Goal: Information Seeking & Learning: Learn about a topic

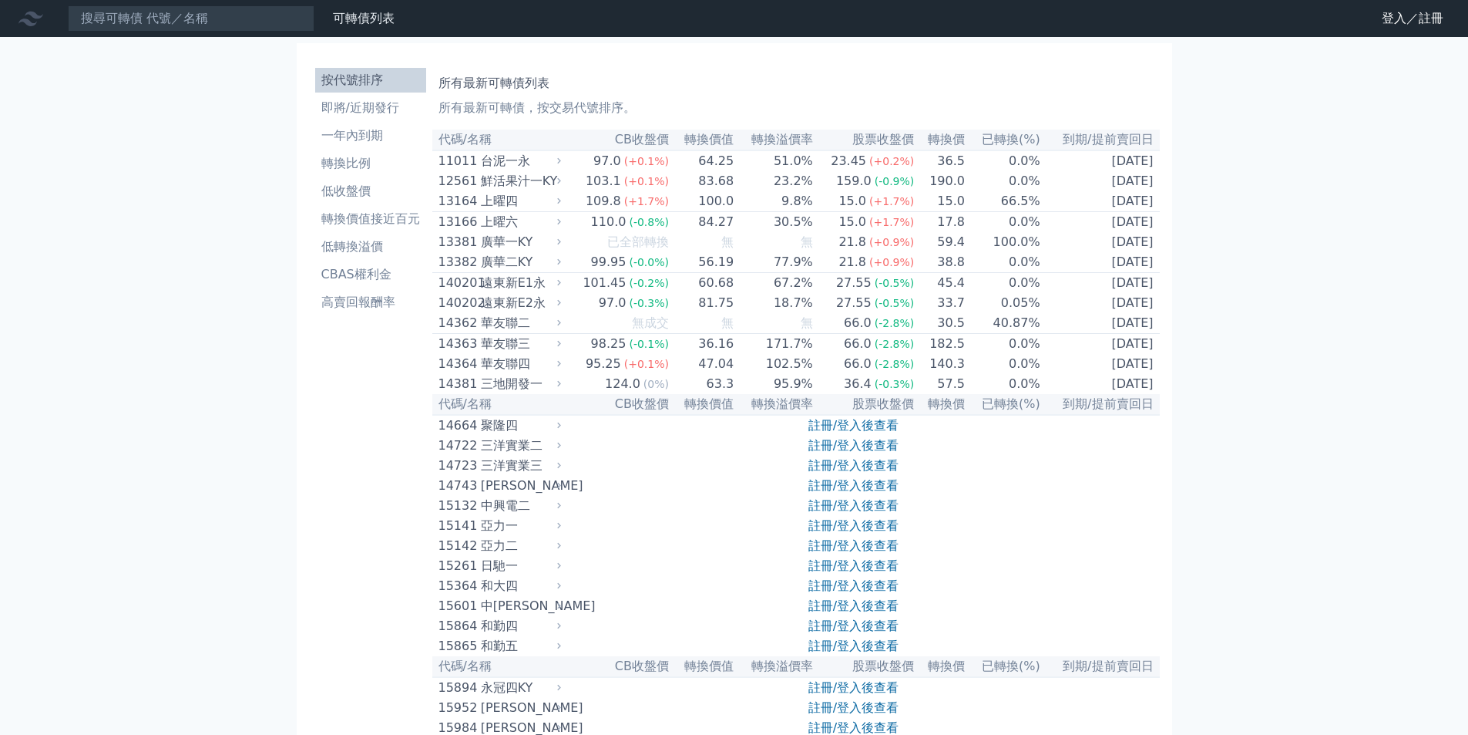
scroll to position [7762, 0]
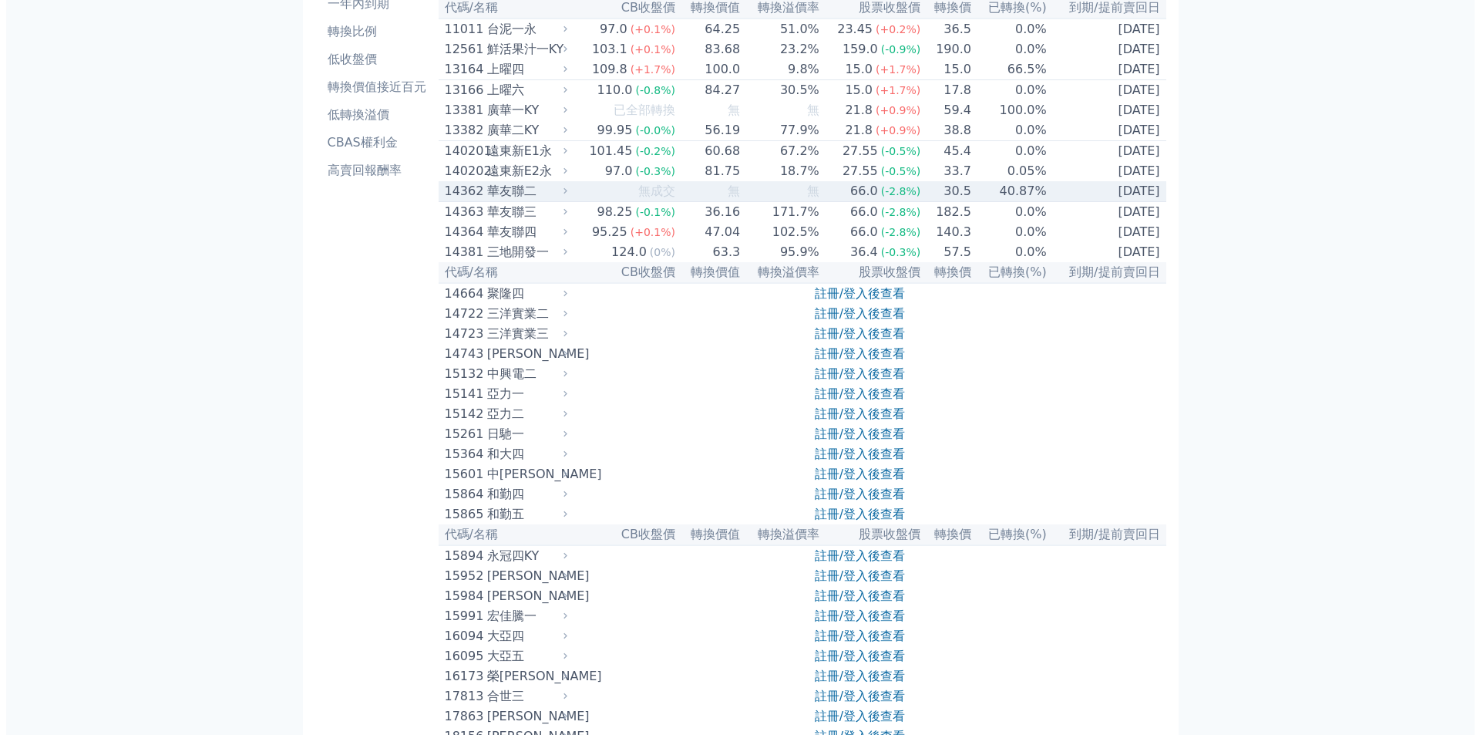
scroll to position [0, 0]
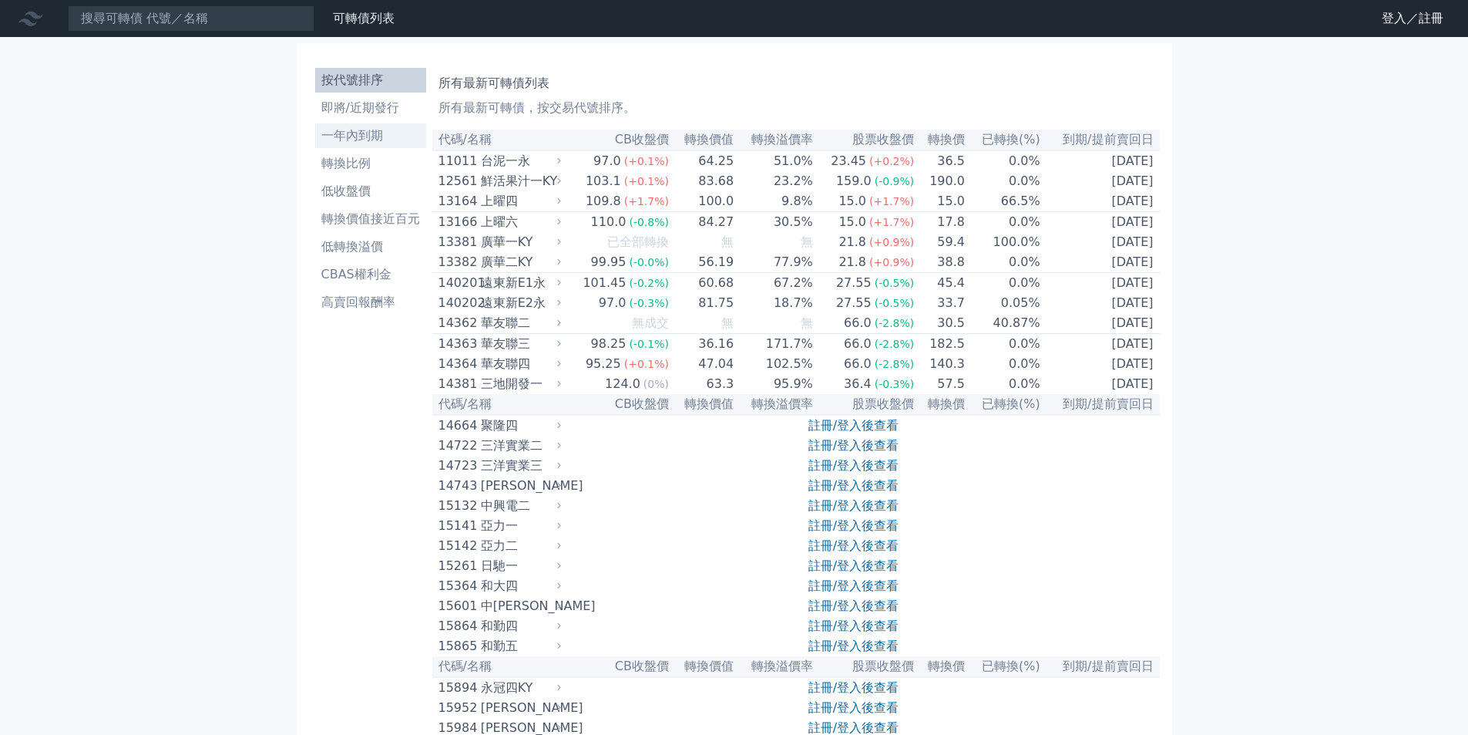
click at [368, 133] on li "一年內到期" at bounding box center [370, 135] width 111 height 18
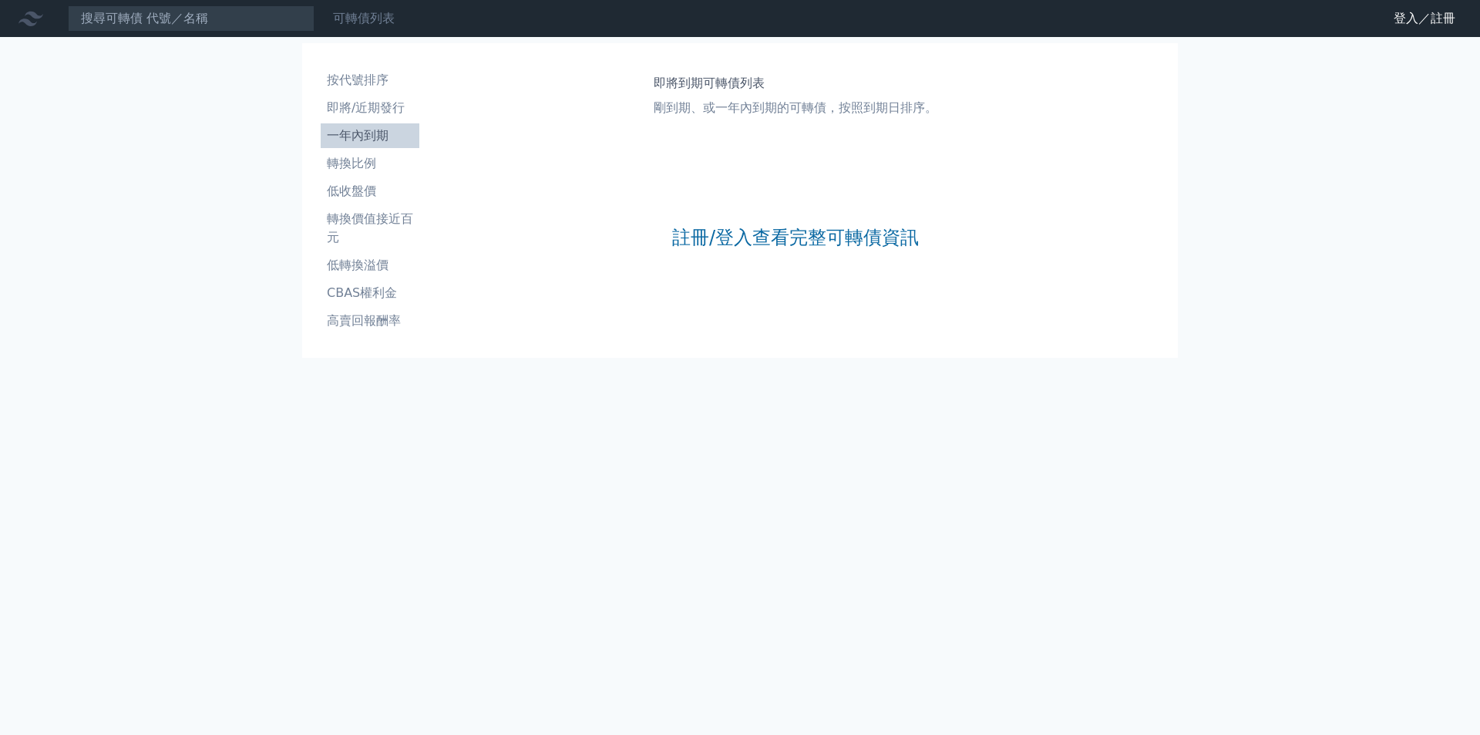
click at [347, 22] on link "可轉債列表" at bounding box center [364, 18] width 62 height 15
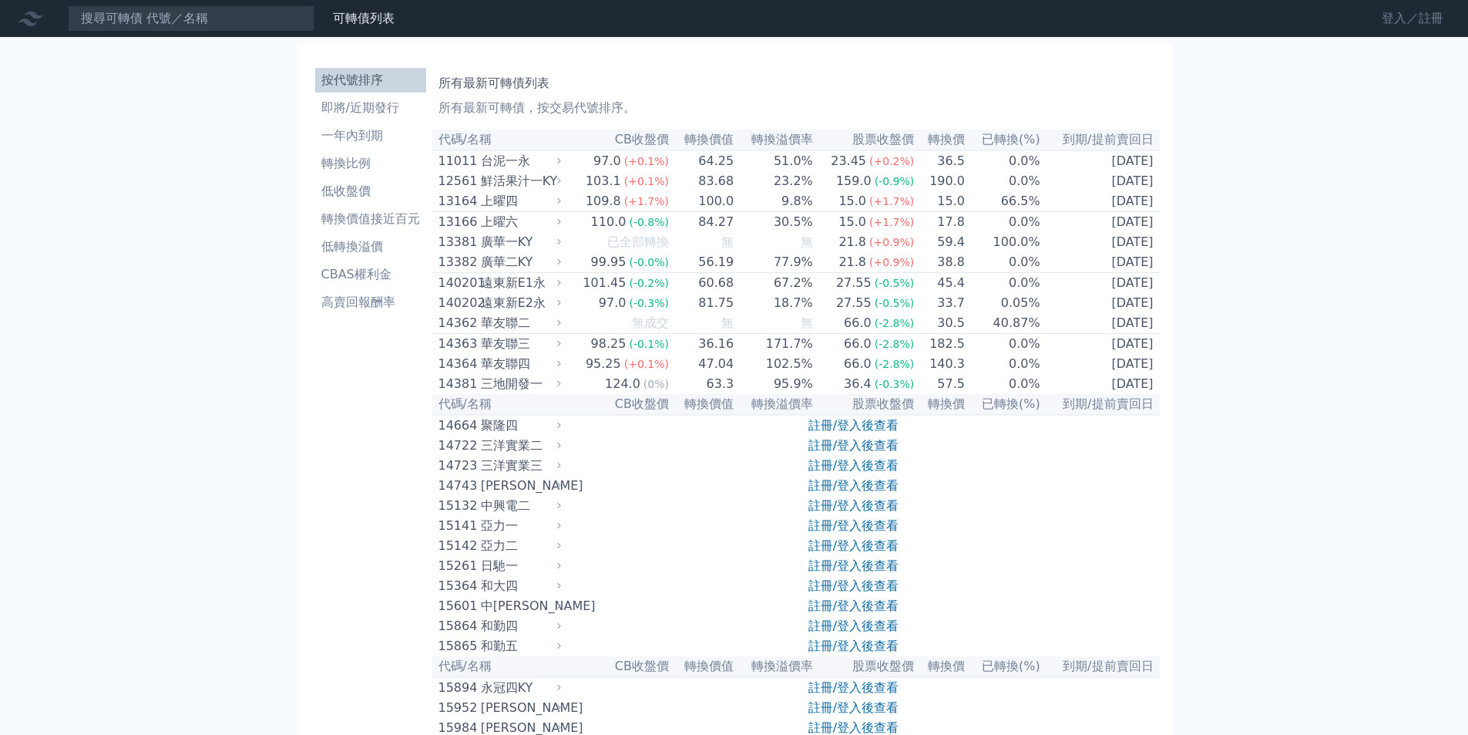
click at [1416, 13] on link "登入／註冊" at bounding box center [1413, 18] width 86 height 25
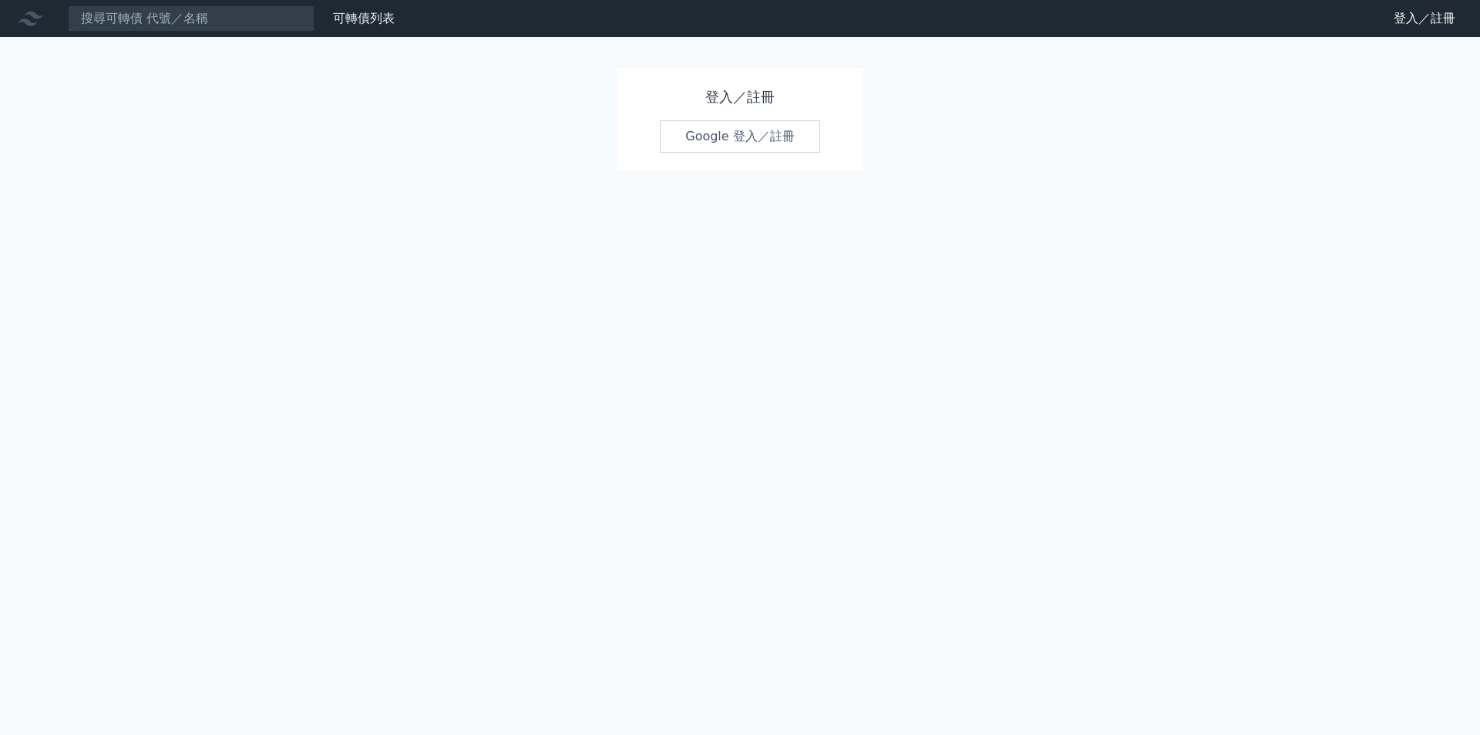
click at [687, 150] on link "Google 登入／註冊" at bounding box center [740, 136] width 160 height 32
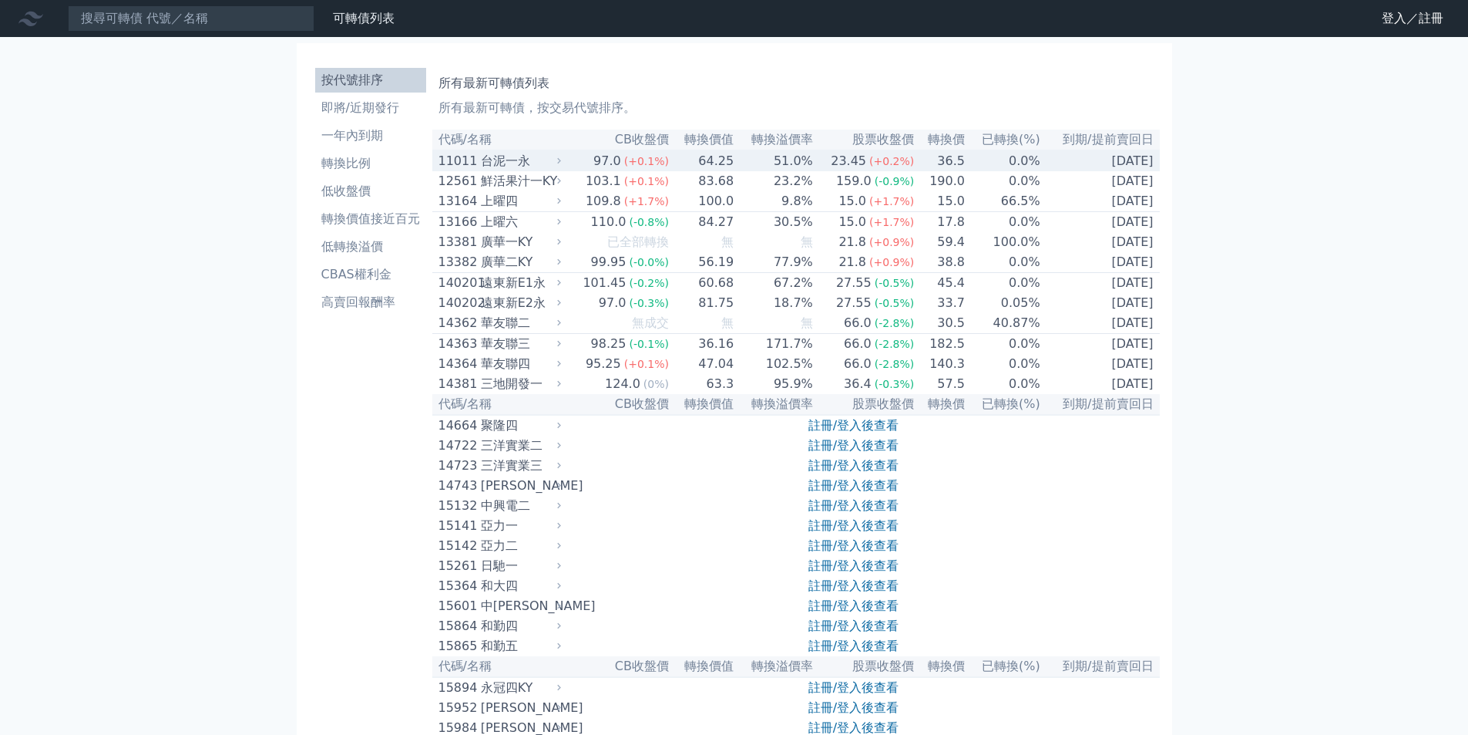
click at [504, 158] on div "台泥一永" at bounding box center [519, 161] width 77 height 18
